Goal: Find specific page/section: Find specific page/section

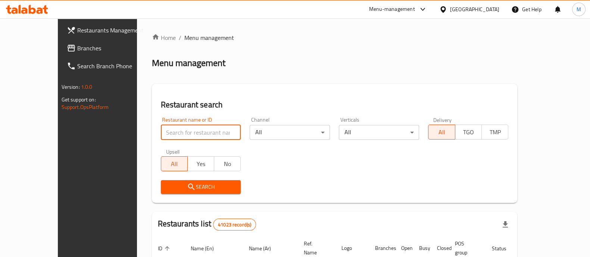
click at [189, 135] on input "search" at bounding box center [201, 132] width 80 height 15
drag, startPoint x: 189, startPoint y: 135, endPoint x: 164, endPoint y: 133, distance: 24.7
click at [164, 133] on input "search" at bounding box center [201, 132] width 80 height 15
type input "5 roosters"
click button "Search" at bounding box center [201, 187] width 80 height 14
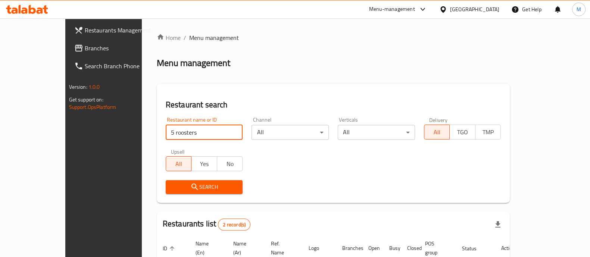
click button "Search" at bounding box center [204, 187] width 77 height 14
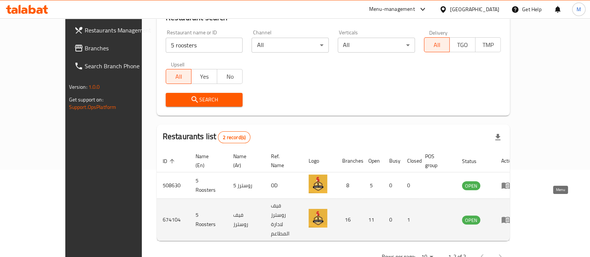
click at [510, 217] on icon "enhanced table" at bounding box center [506, 220] width 8 height 6
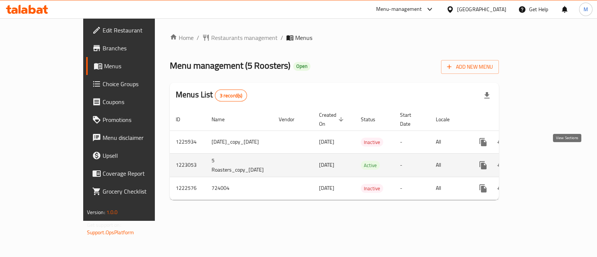
click at [542, 161] on icon "enhanced table" at bounding box center [537, 165] width 9 height 9
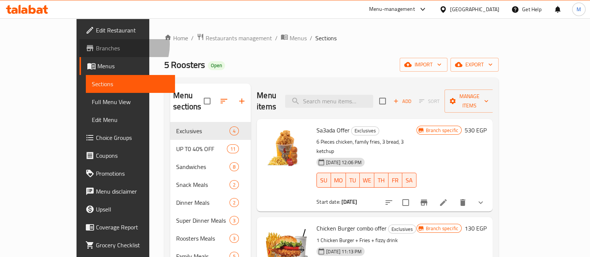
click at [96, 44] on span "Branches" at bounding box center [132, 48] width 73 height 9
